Goal: Navigation & Orientation: Find specific page/section

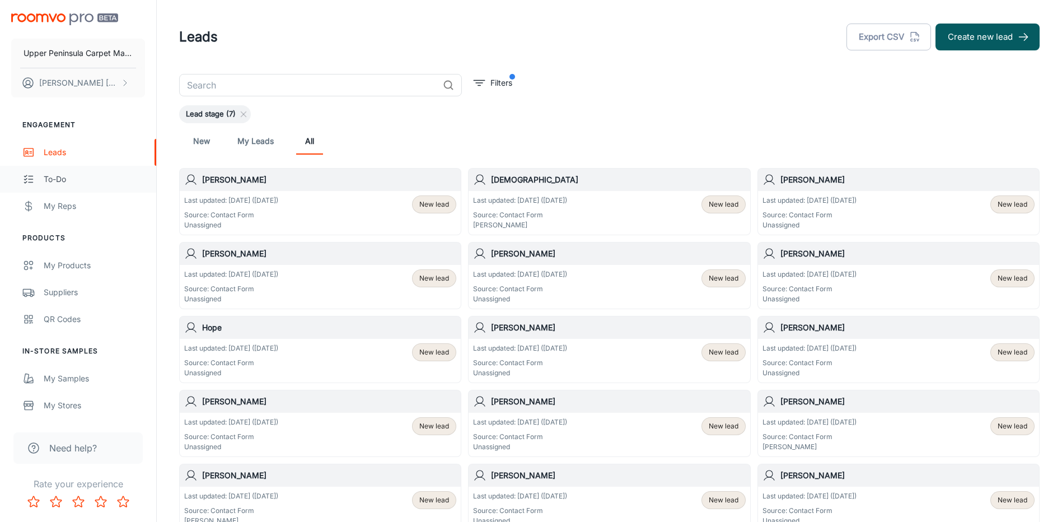
click at [137, 184] on div "To-do" at bounding box center [94, 179] width 101 height 12
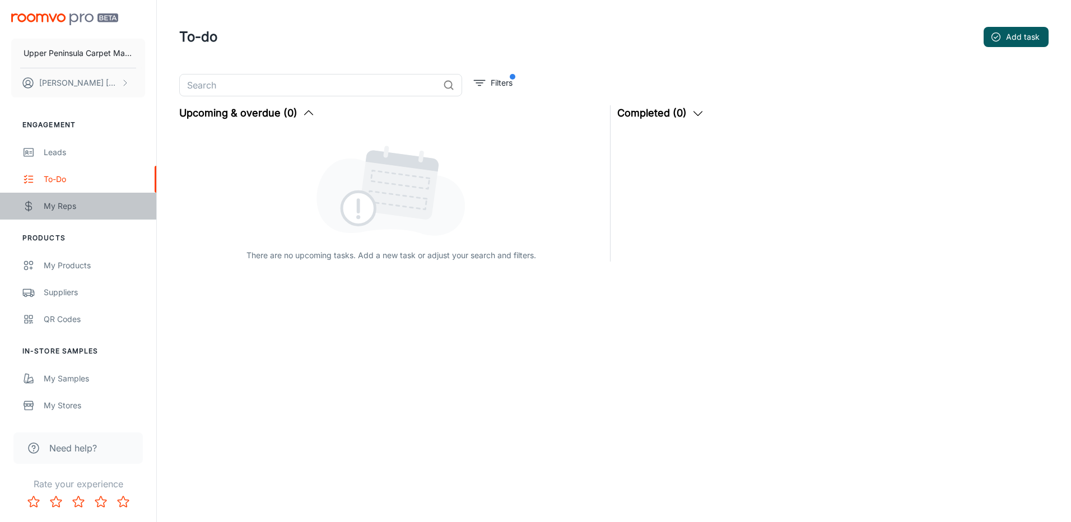
click at [101, 209] on div "My Reps" at bounding box center [94, 206] width 101 height 12
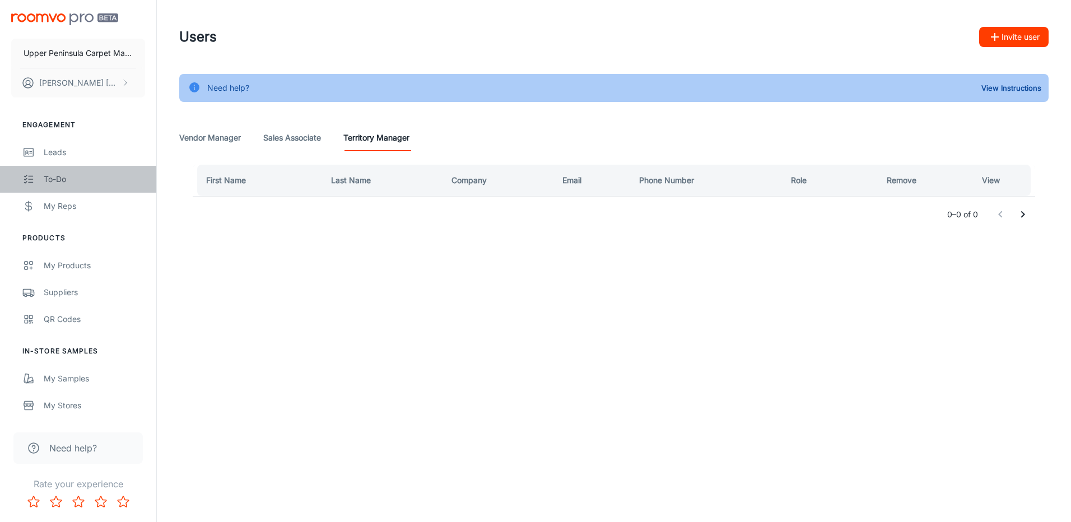
click at [104, 170] on link "To-do" at bounding box center [78, 179] width 156 height 27
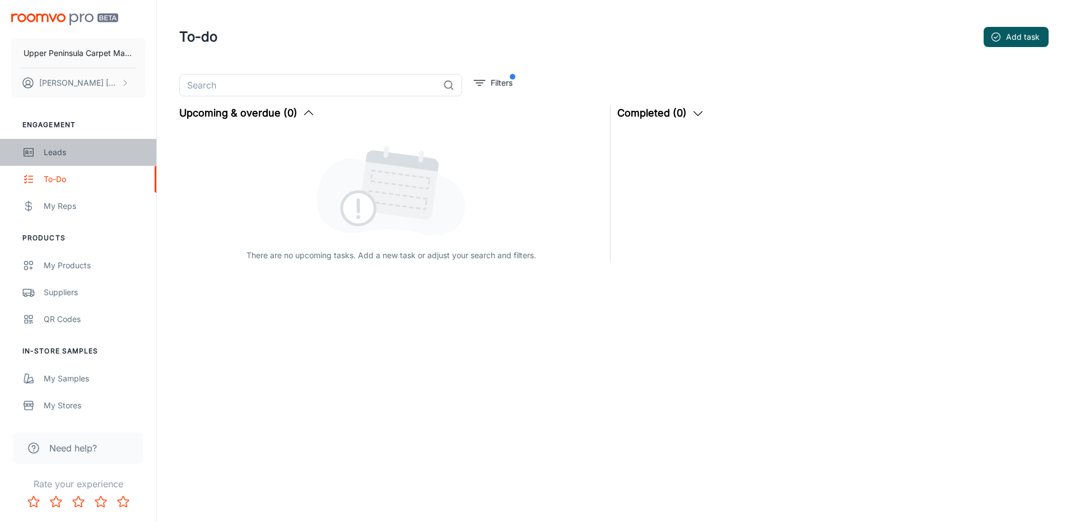
click at [106, 144] on link "Leads" at bounding box center [78, 152] width 156 height 27
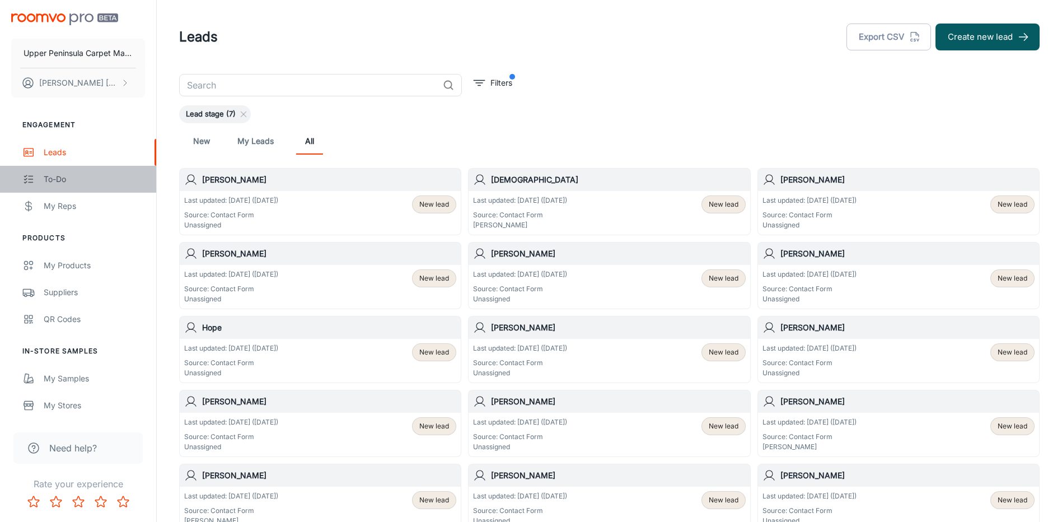
click at [111, 181] on div "To-do" at bounding box center [94, 179] width 101 height 12
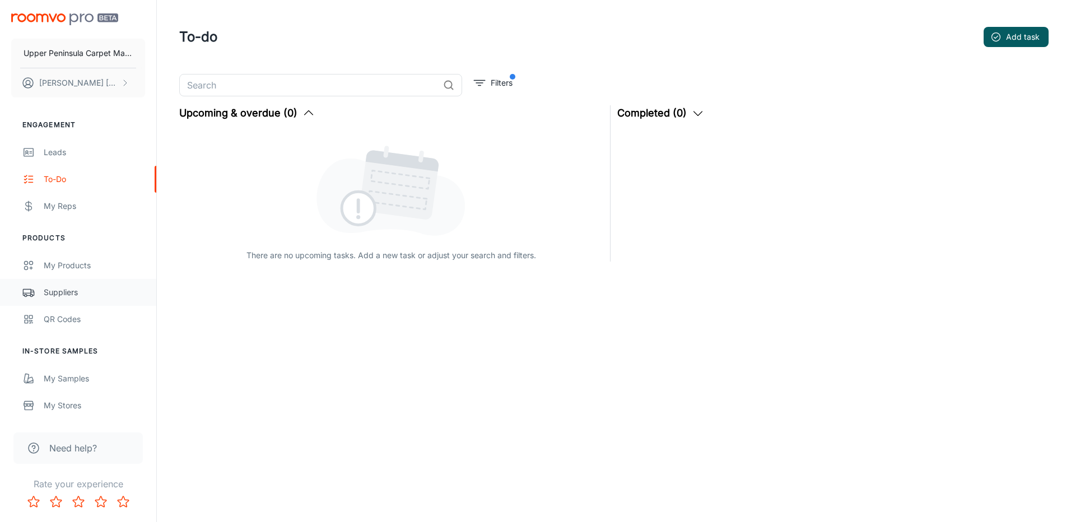
click at [57, 286] on div "Suppliers" at bounding box center [94, 292] width 101 height 12
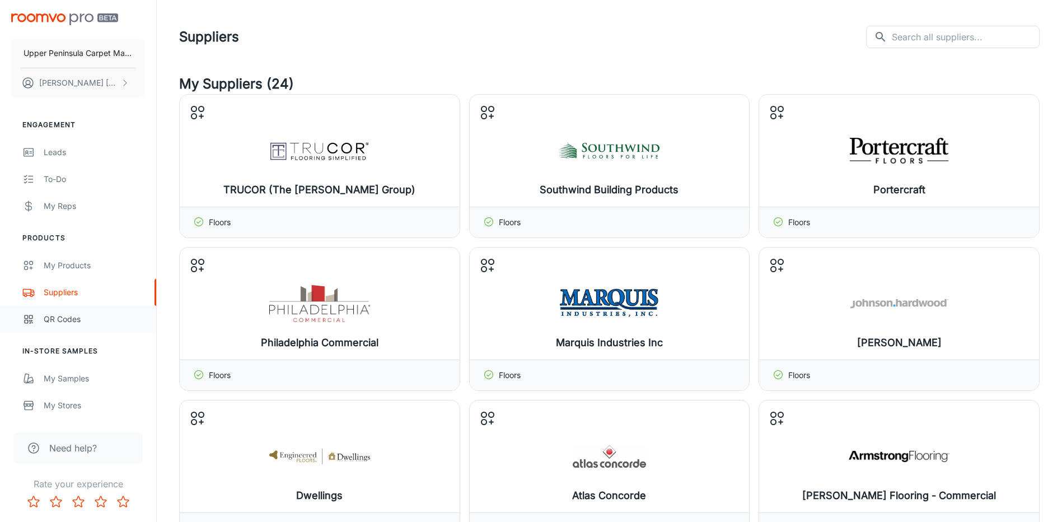
click at [113, 309] on link "QR Codes" at bounding box center [78, 319] width 156 height 27
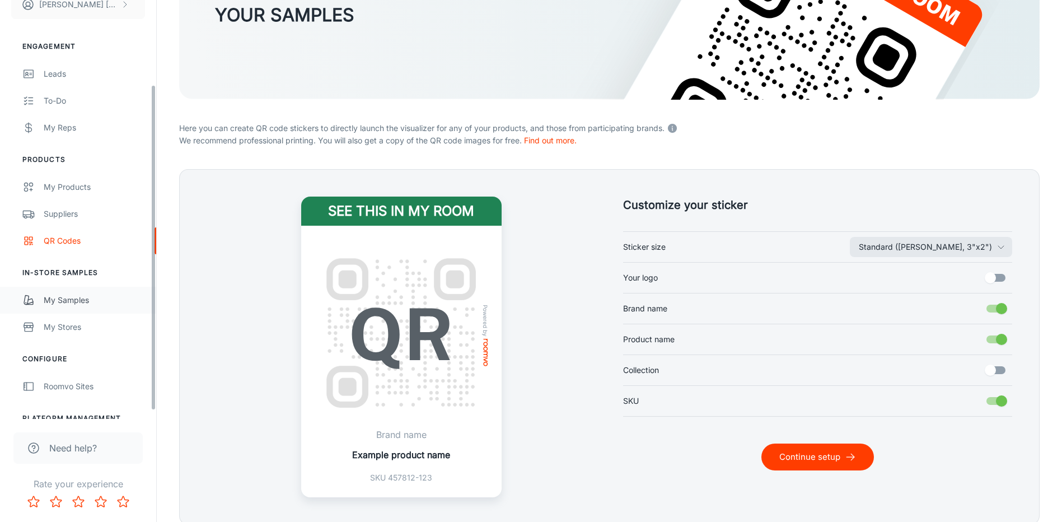
scroll to position [112, 0]
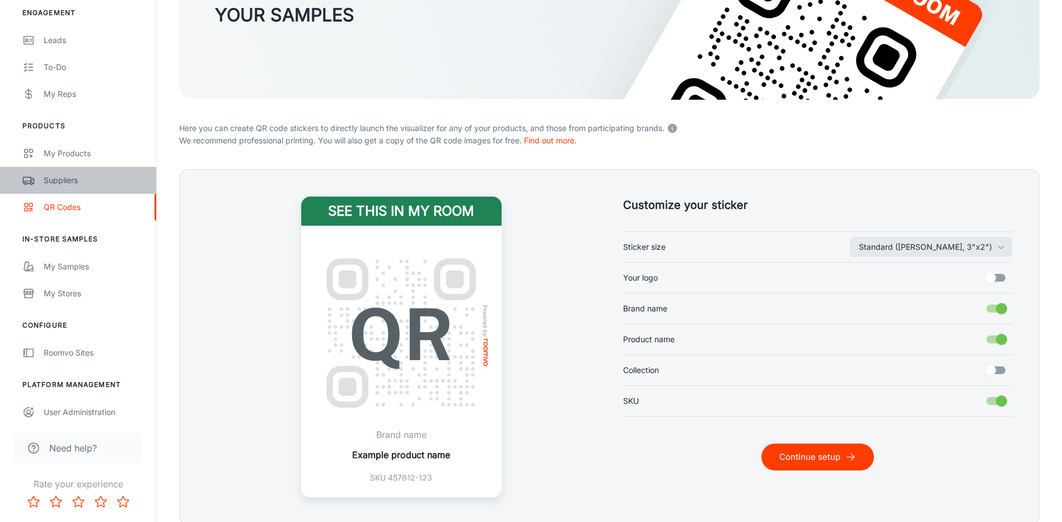
click at [94, 176] on div "Suppliers" at bounding box center [94, 180] width 101 height 12
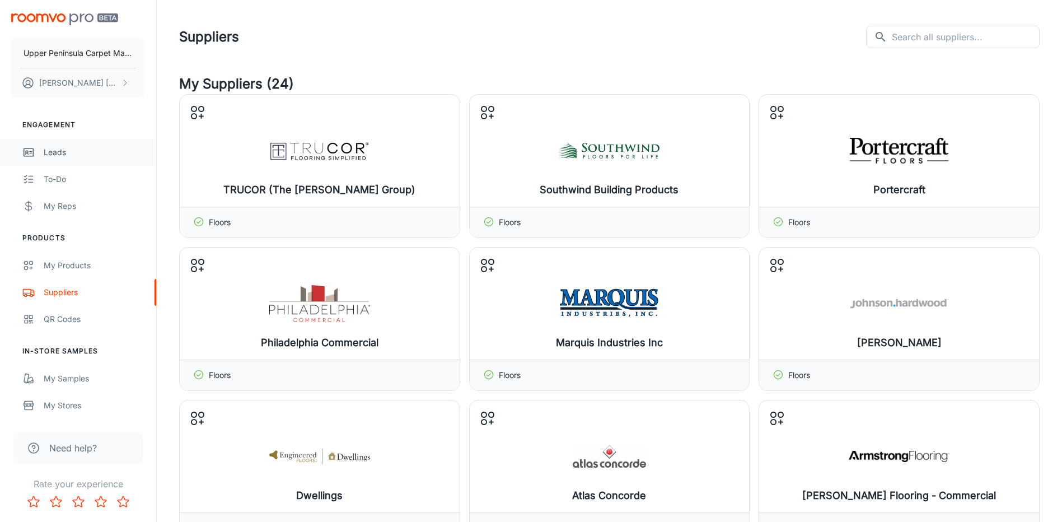
click at [84, 152] on div "Leads" at bounding box center [94, 152] width 101 height 12
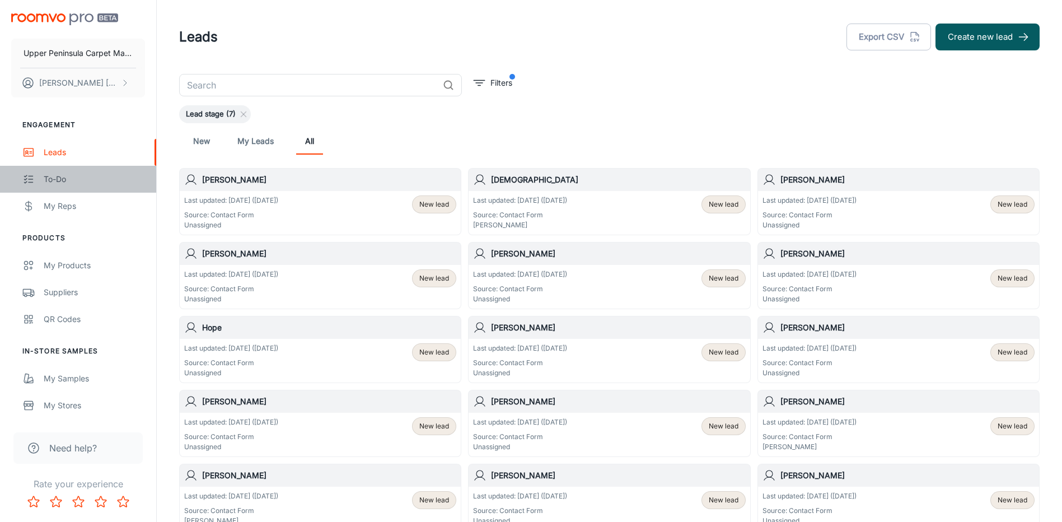
click at [83, 176] on div "To-do" at bounding box center [94, 179] width 101 height 12
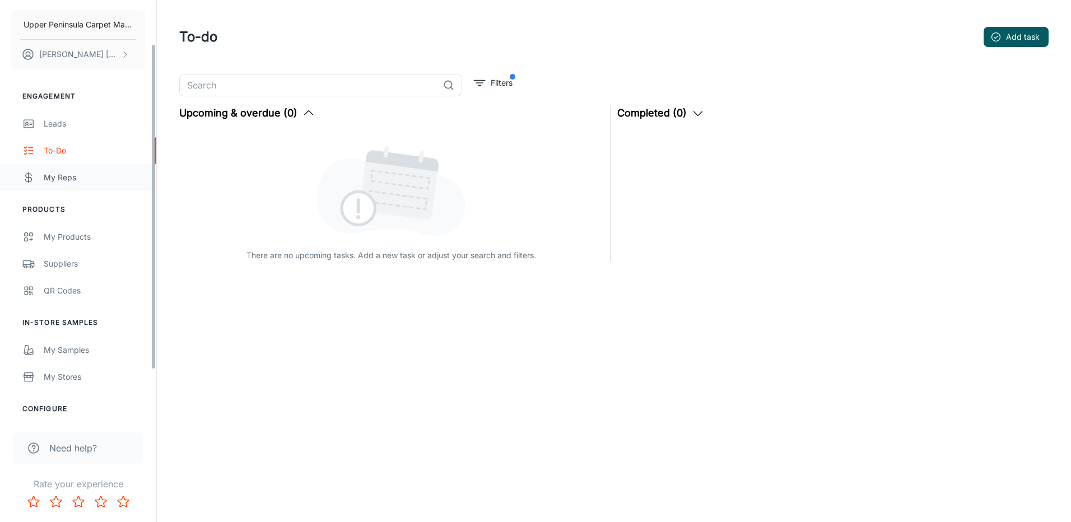
scroll to position [56, 0]
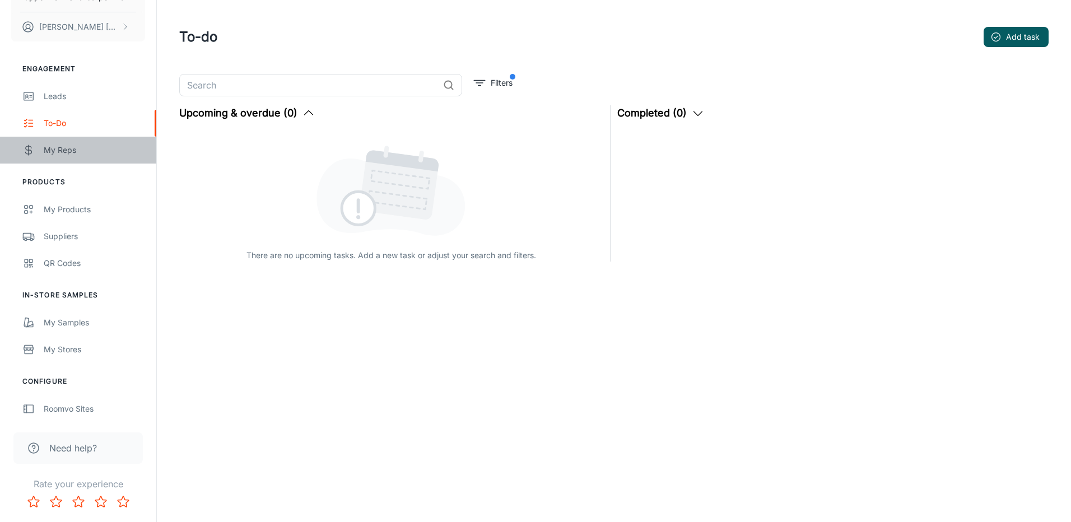
click at [97, 151] on div "My Reps" at bounding box center [94, 150] width 101 height 12
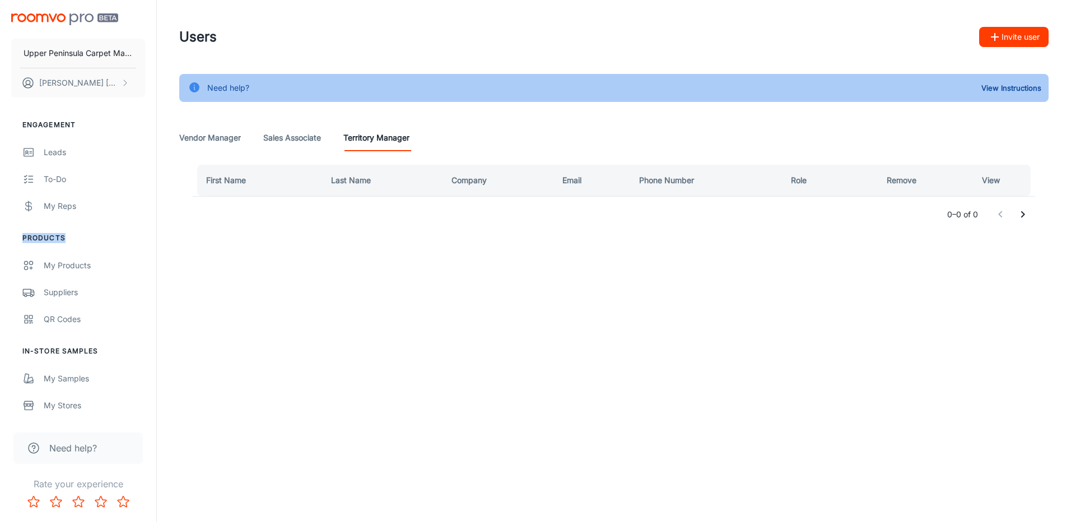
drag, startPoint x: 74, startPoint y: 241, endPoint x: -2, endPoint y: 232, distance: 76.1
click at [0, 232] on html "Upper Peninsula Carpet Mart LLC [PERSON_NAME] Engagement Leads To-do My Reps Pr…" at bounding box center [535, 261] width 1071 height 522
drag, startPoint x: -2, startPoint y: 232, endPoint x: 120, endPoint y: 124, distance: 163.0
click at [120, 124] on li "Engagement" at bounding box center [78, 125] width 156 height 10
drag, startPoint x: 82, startPoint y: 235, endPoint x: 9, endPoint y: 22, distance: 225.0
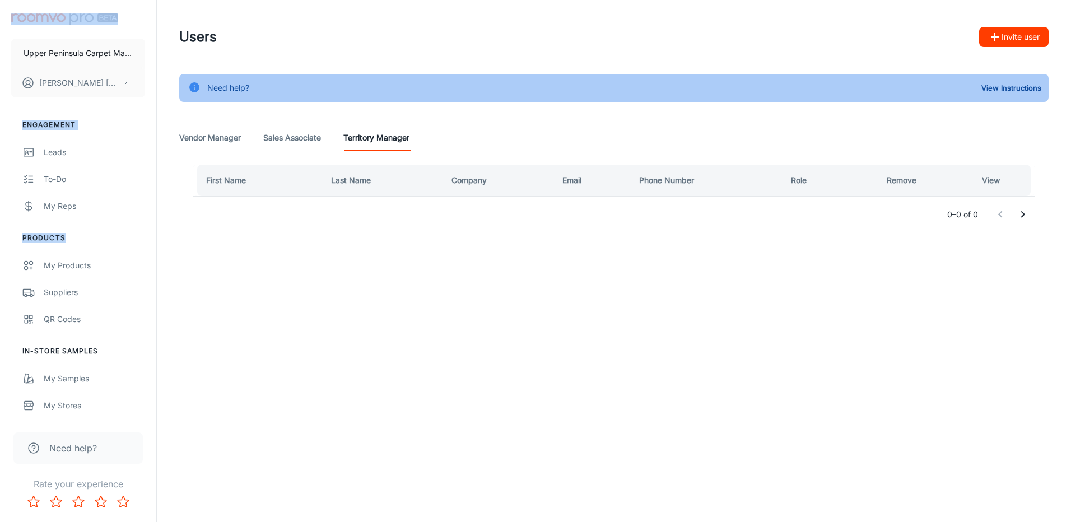
click at [9, 22] on div "Upper Peninsula Carpet Mart LLC [PERSON_NAME] Engagement Leads To-do My Reps Pr…" at bounding box center [78, 209] width 156 height 419
drag, startPoint x: 9, startPoint y: 22, endPoint x: 124, endPoint y: 135, distance: 161.1
click at [124, 135] on ul "Engagement Leads To-do My Reps" at bounding box center [78, 170] width 156 height 100
drag, startPoint x: 100, startPoint y: 349, endPoint x: -2, endPoint y: 153, distance: 220.6
click at [0, 153] on html "Upper Peninsula Carpet Mart LLC [PERSON_NAME] Engagement Leads To-do My Reps Pr…" at bounding box center [535, 261] width 1071 height 522
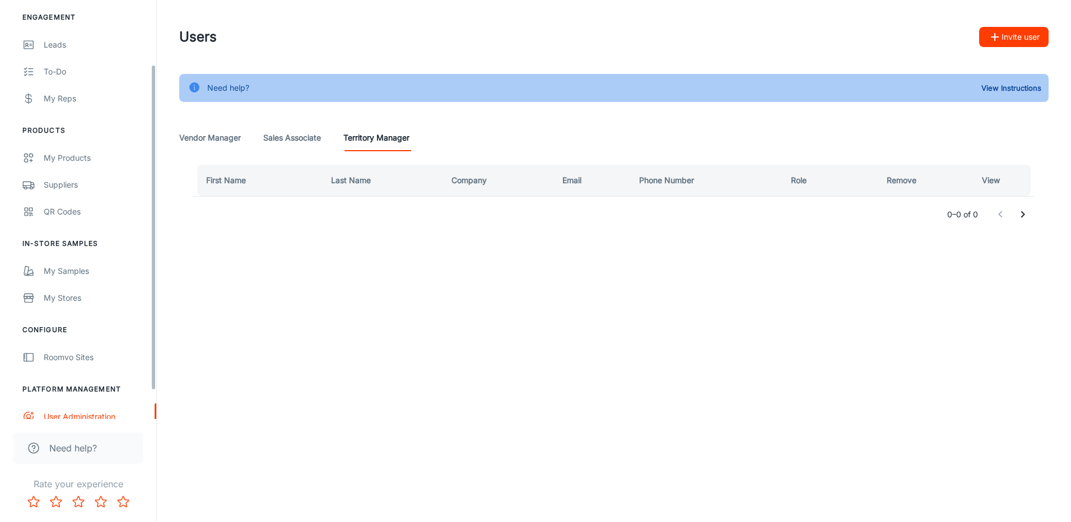
scroll to position [119, 0]
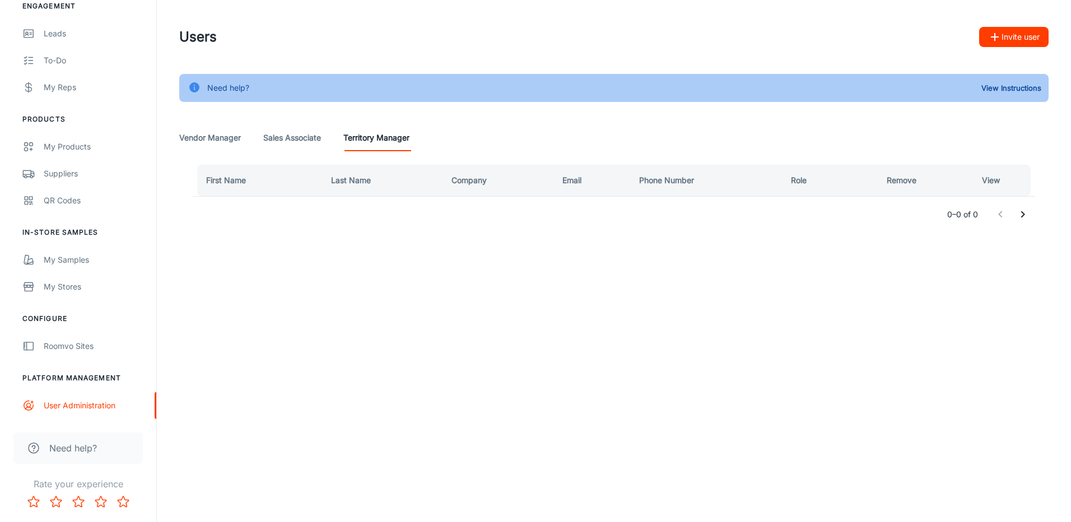
drag, startPoint x: 152, startPoint y: 121, endPoint x: 141, endPoint y: 323, distance: 202.4
click at [144, 324] on div "Upper Peninsula Carpet Mart LLC [PERSON_NAME] Engagement Leads To-do My Reps Pr…" at bounding box center [78, 209] width 156 height 419
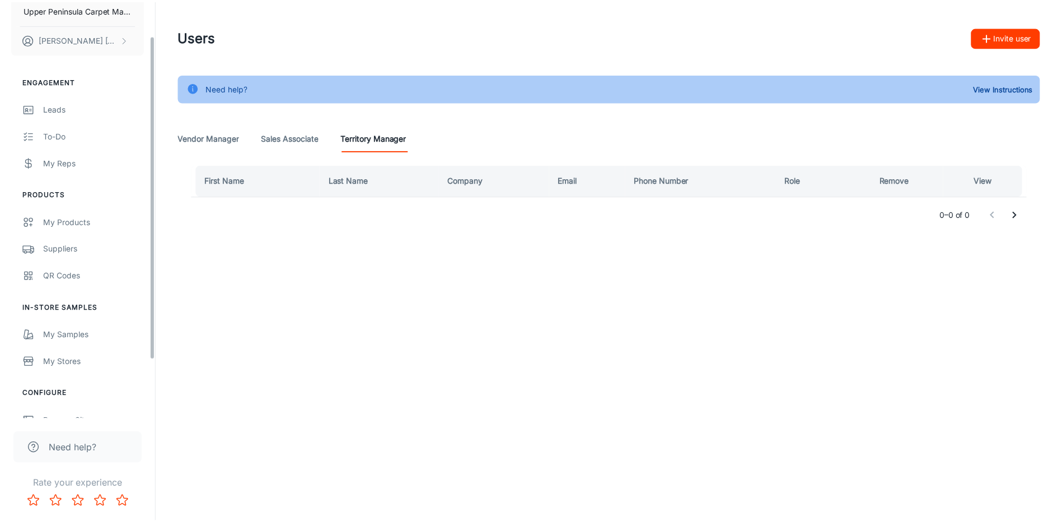
scroll to position [0, 0]
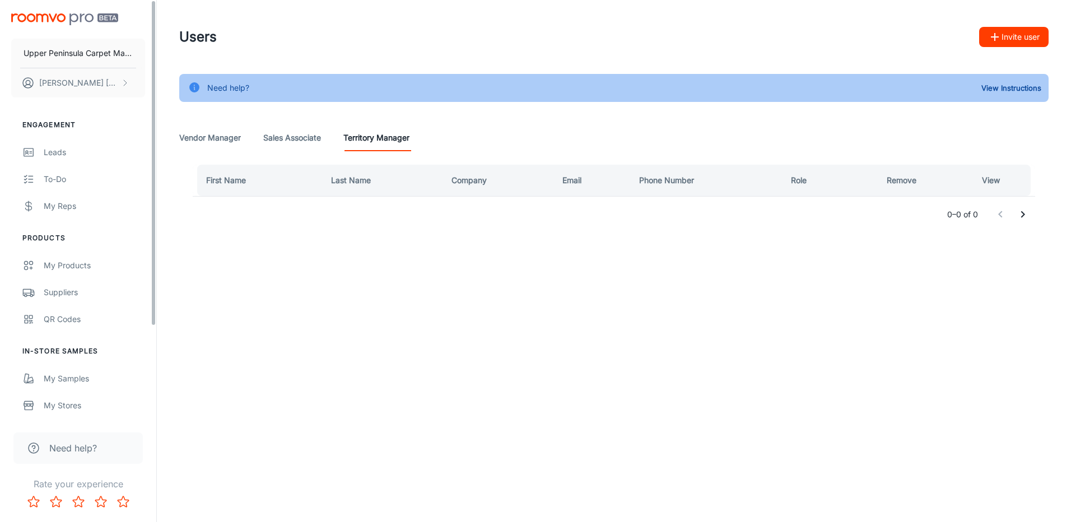
drag, startPoint x: 154, startPoint y: 415, endPoint x: 148, endPoint y: 279, distance: 136.2
click at [148, 279] on div "Upper Peninsula Carpet Mart LLC [PERSON_NAME] Engagement Leads To-do My Reps Pr…" at bounding box center [78, 209] width 156 height 419
click at [249, 38] on div "Users Invite user" at bounding box center [613, 36] width 869 height 29
click at [1026, 80] on button "View Instructions" at bounding box center [1011, 88] width 66 height 17
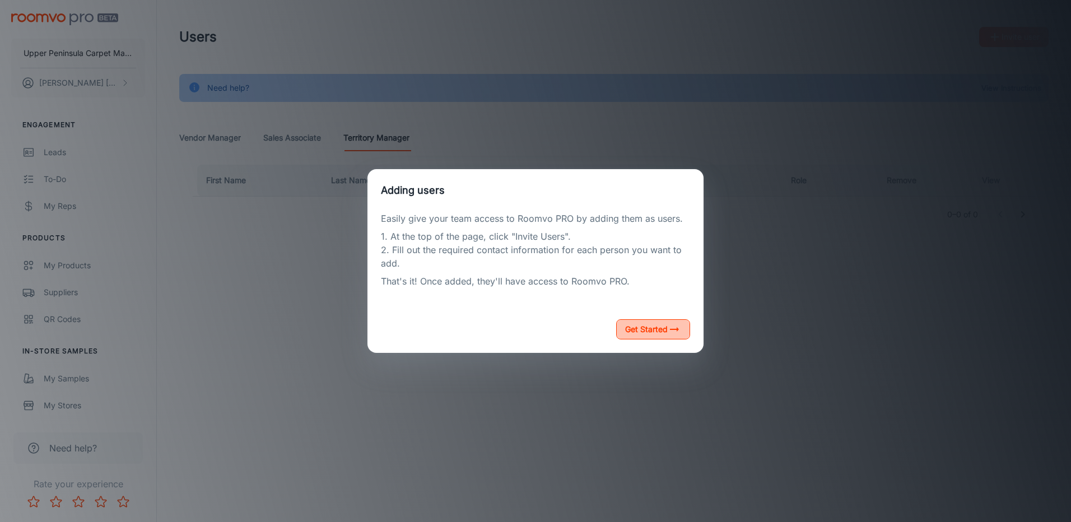
click at [666, 327] on button "Get Started" at bounding box center [653, 329] width 74 height 20
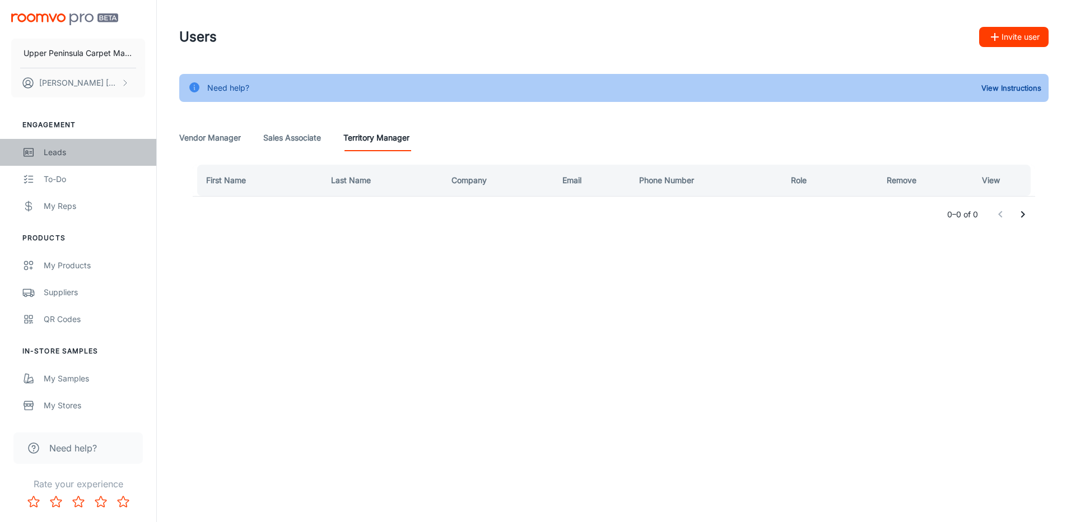
click at [62, 154] on div "Leads" at bounding box center [94, 152] width 101 height 12
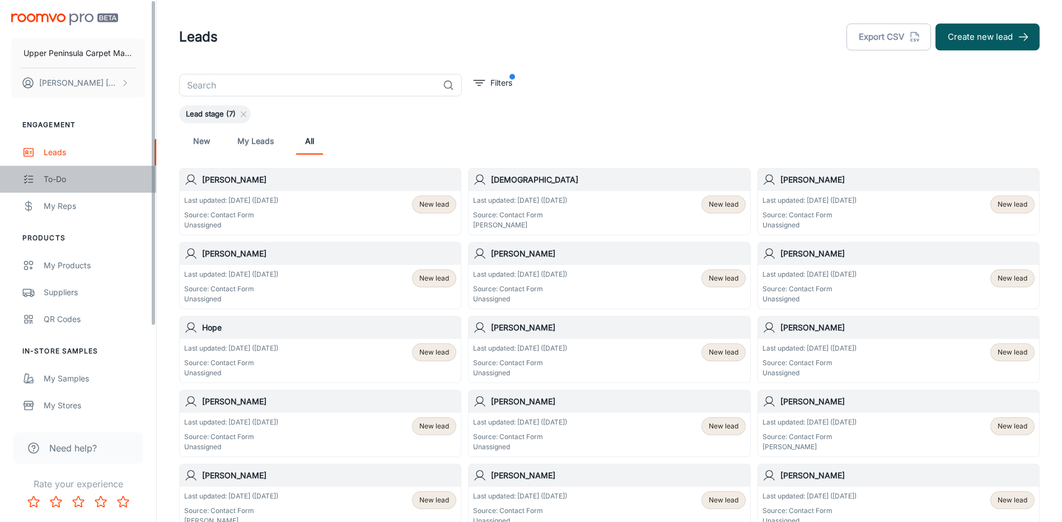
click at [119, 175] on div "To-do" at bounding box center [94, 179] width 101 height 12
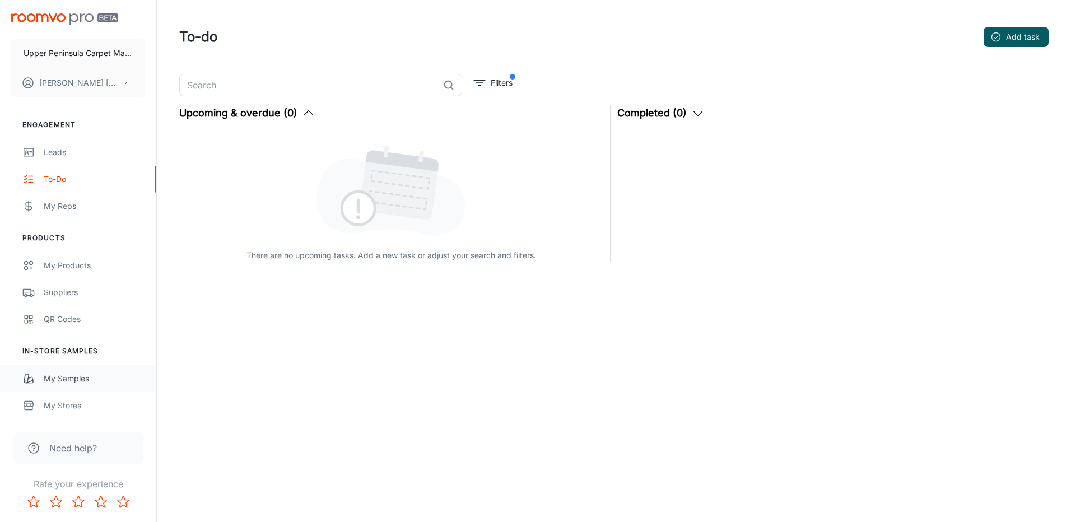
click at [73, 376] on div "My Samples" at bounding box center [94, 378] width 101 height 12
